Goal: Task Accomplishment & Management: Use online tool/utility

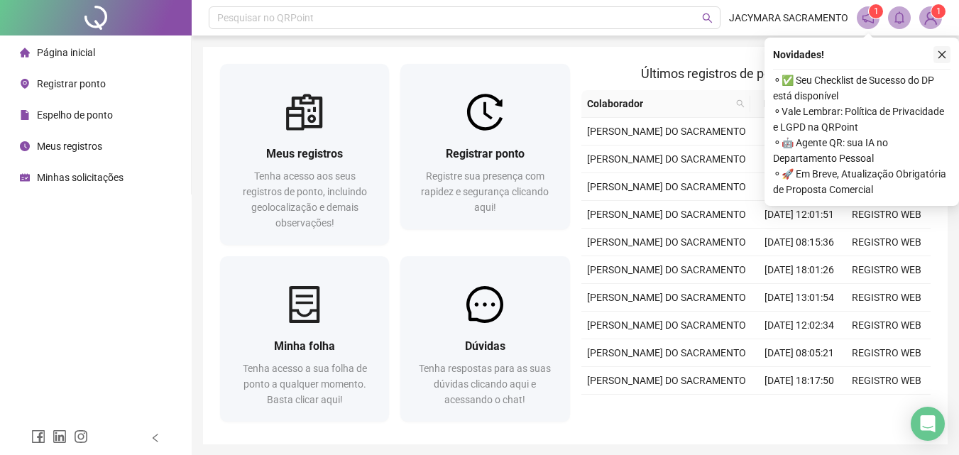
click at [940, 49] on button "button" at bounding box center [941, 54] width 17 height 17
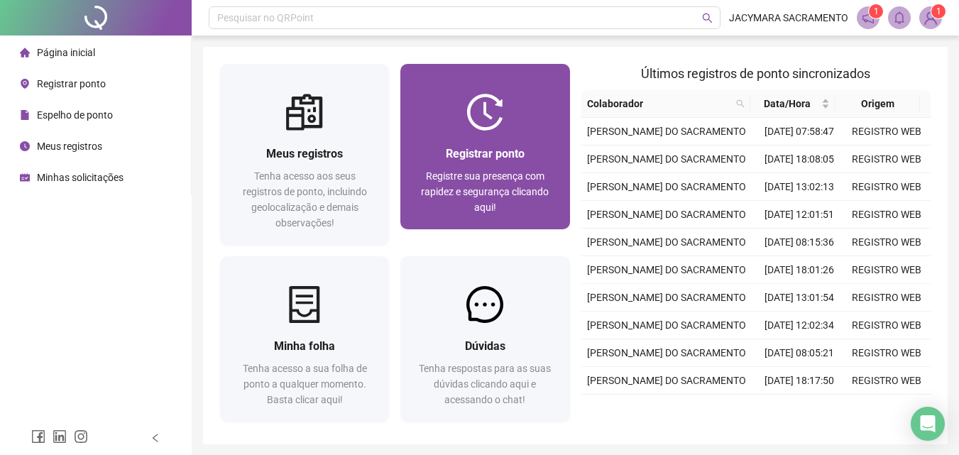
click at [456, 138] on div "Registrar ponto Registre sua presença com rapidez e segurança clicando aqui!" at bounding box center [484, 180] width 169 height 99
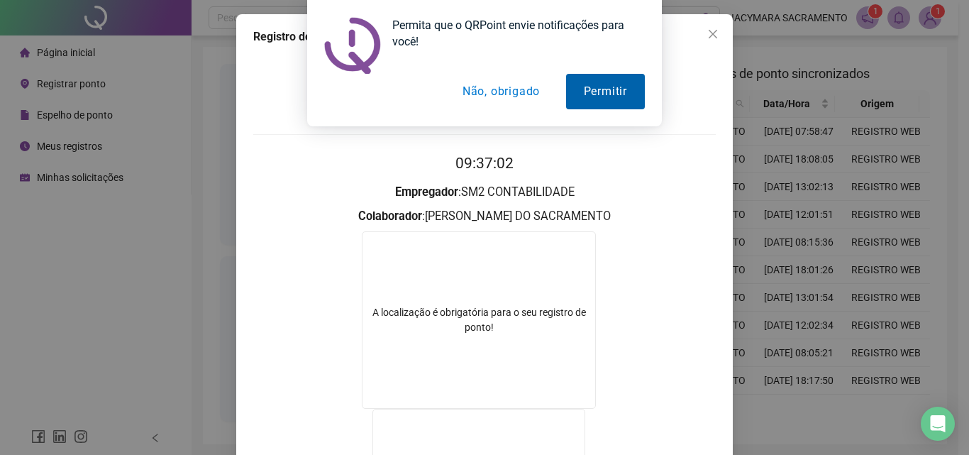
click at [627, 98] on button "Permitir" at bounding box center [605, 91] width 79 height 35
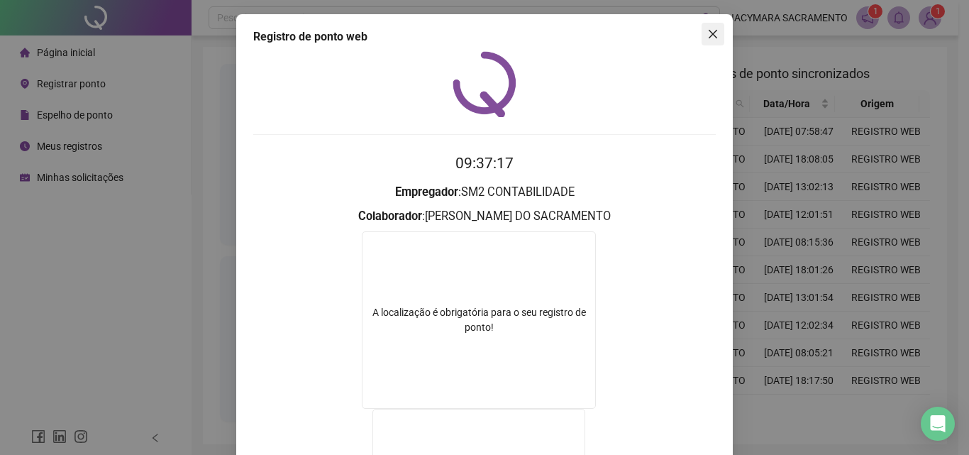
click at [708, 31] on icon "close" at bounding box center [713, 33] width 11 height 11
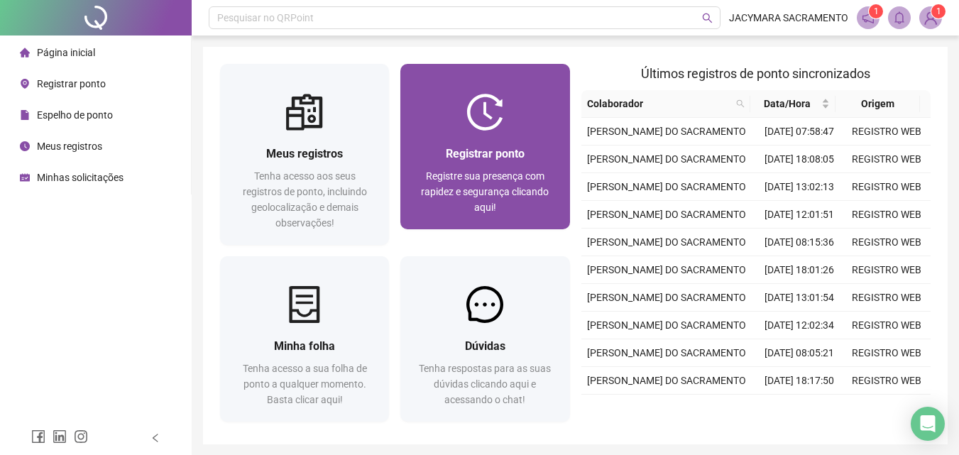
click at [483, 116] on img at bounding box center [484, 112] width 37 height 37
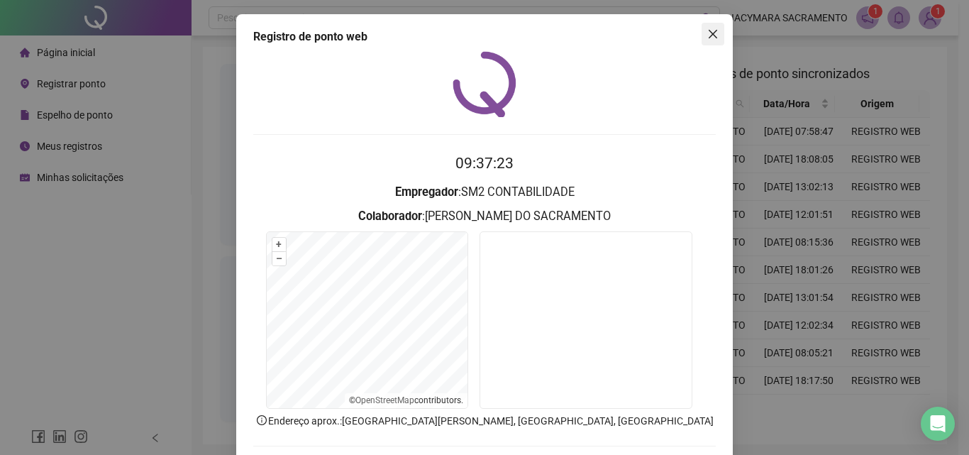
click at [715, 30] on span "Close" at bounding box center [713, 33] width 23 height 11
